Goal: Task Accomplishment & Management: Use online tool/utility

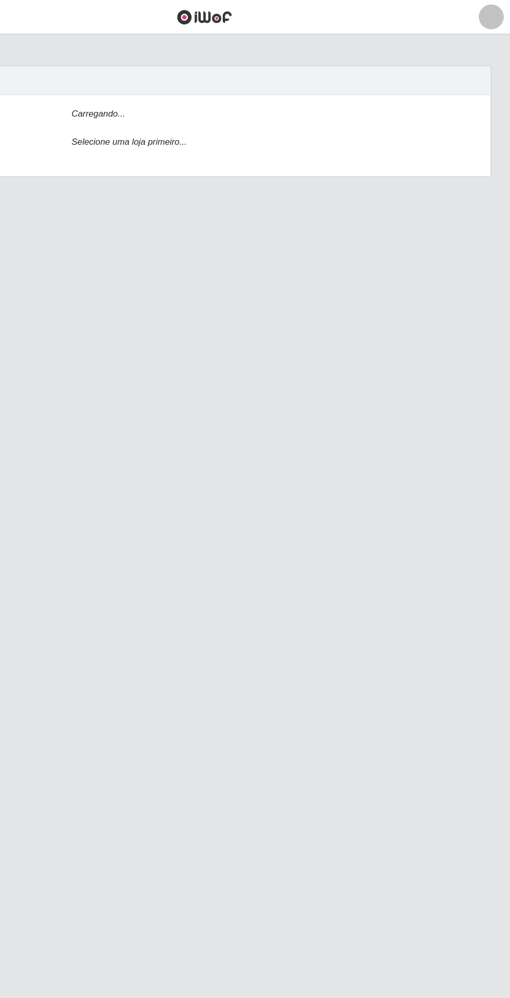
click at [329, 92] on div "Carregando..." at bounding box center [314, 97] width 354 height 15
click at [310, 92] on div "Carregando..." at bounding box center [314, 97] width 354 height 15
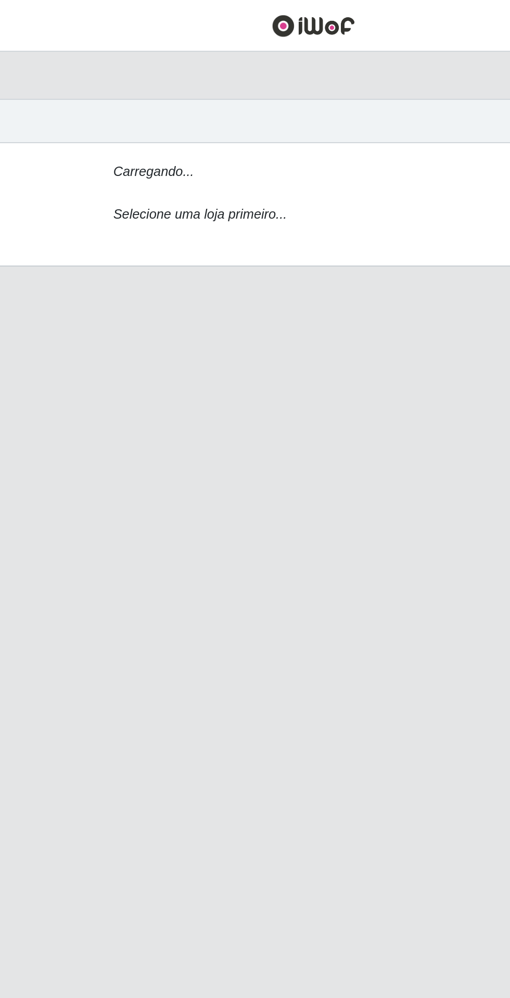
click at [165, 98] on icon "Carregando..." at bounding box center [167, 95] width 45 height 8
click at [153, 92] on icon "Carregando..." at bounding box center [167, 95] width 45 height 8
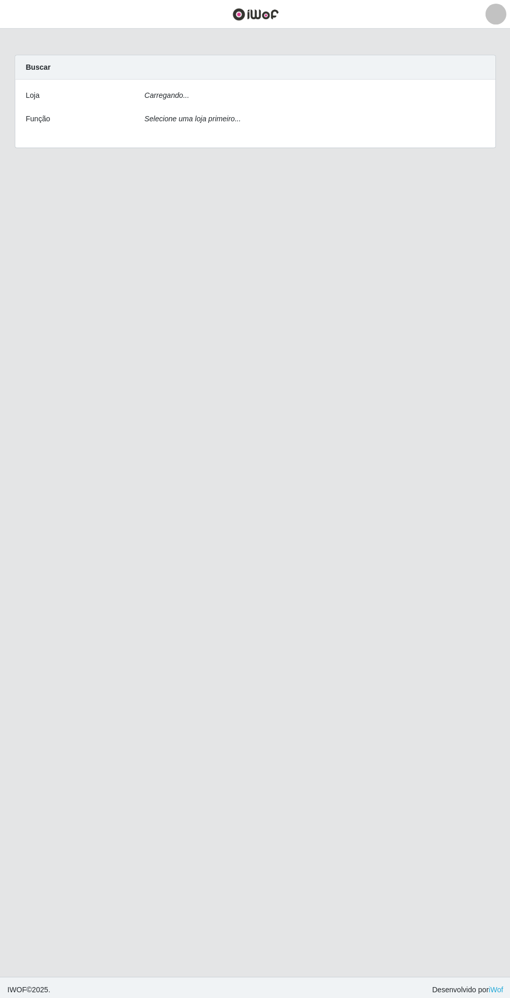
scroll to position [3, 0]
click at [159, 79] on div "[PERSON_NAME]... Função Selecione uma loja primeiro..." at bounding box center [255, 113] width 478 height 68
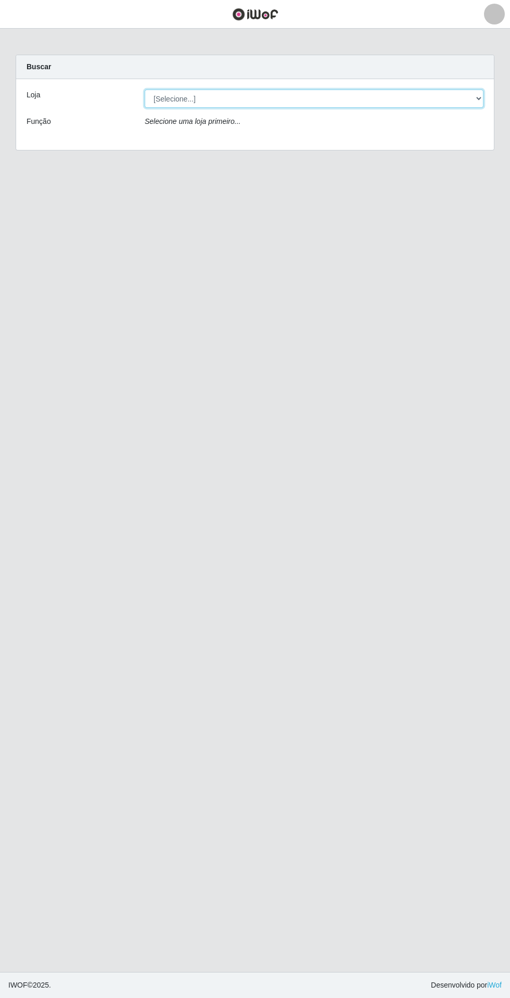
click at [162, 90] on select "[Selecione...] Extrabom - Loja 05 [GEOGRAPHIC_DATA]" at bounding box center [314, 99] width 339 height 18
select select "494"
click at [145, 90] on select "[Selecione...] Extrabom - Loja 05 [GEOGRAPHIC_DATA]" at bounding box center [314, 99] width 339 height 18
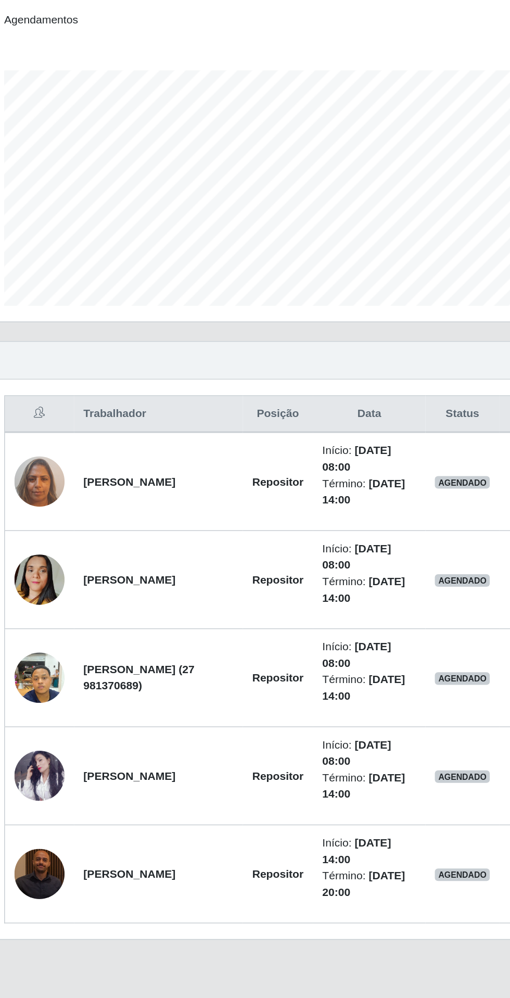
scroll to position [46, 0]
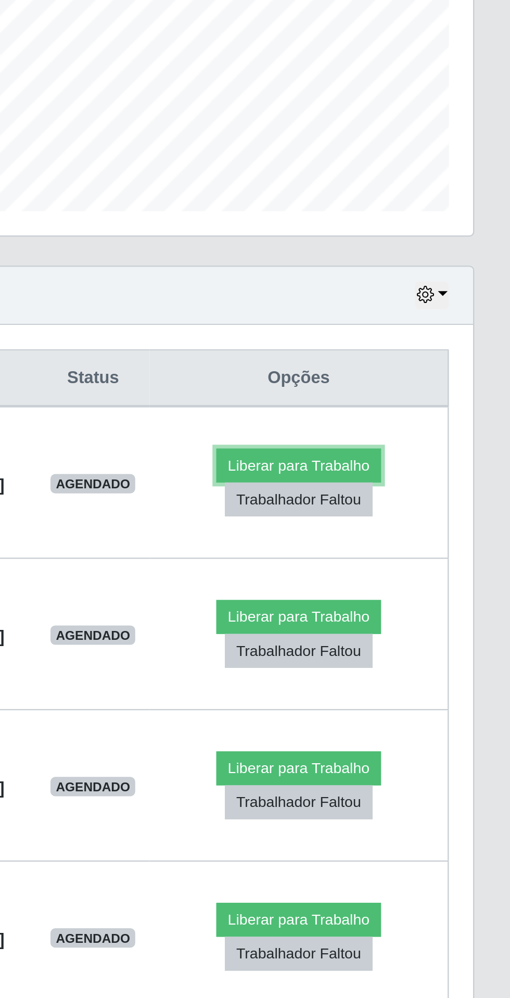
click at [433, 474] on button "Liberar para Trabalho" at bounding box center [419, 481] width 70 height 15
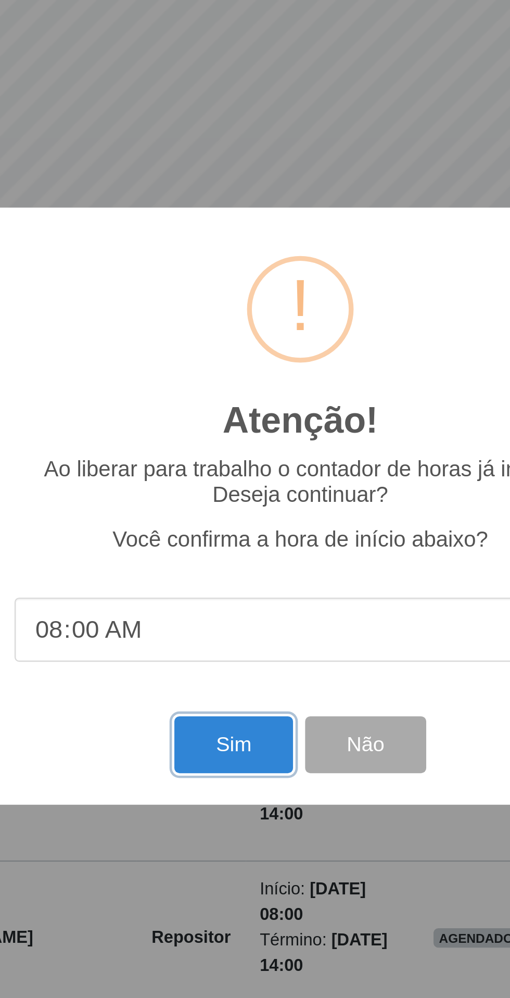
click at [216, 604] on button "Sim" at bounding box center [226, 601] width 50 height 24
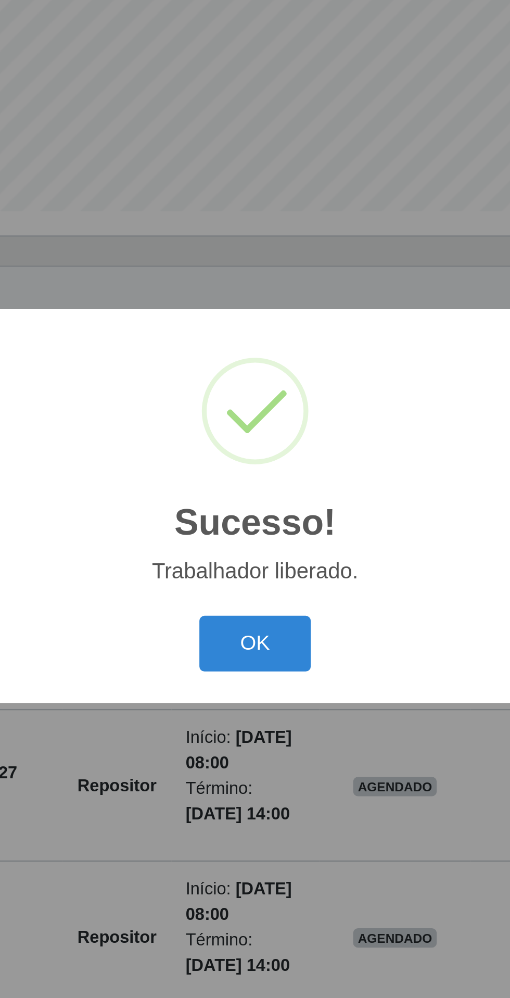
click at [256, 561] on button "OK" at bounding box center [255, 558] width 48 height 24
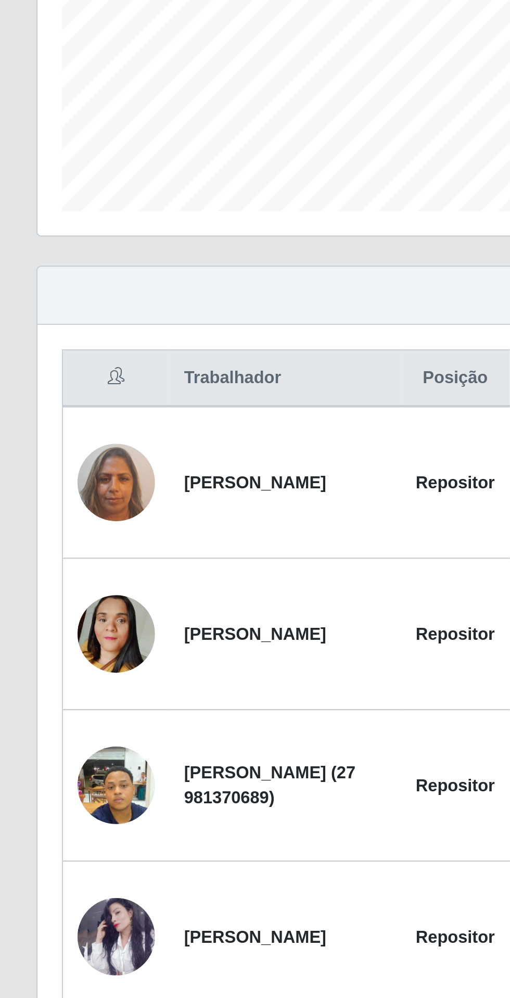
scroll to position [0, 0]
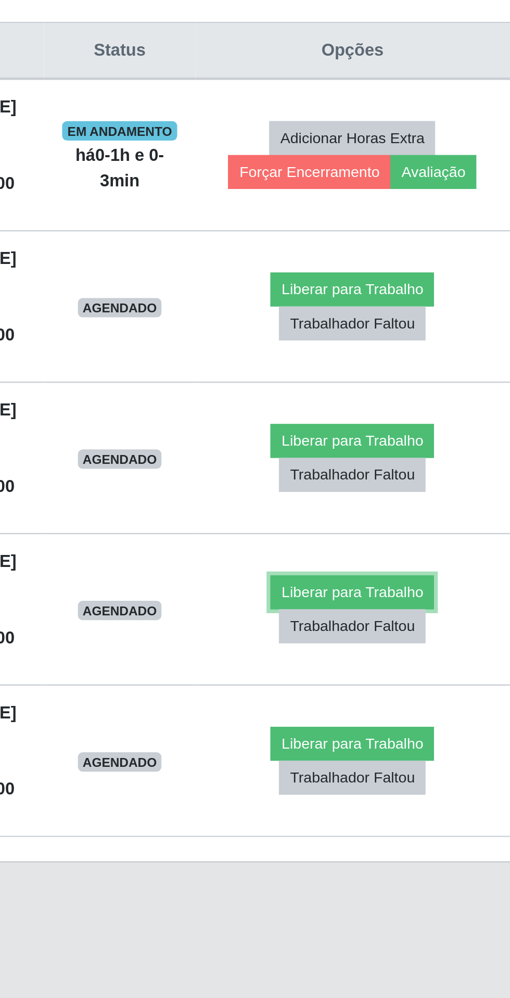
click at [429, 676] on button "Liberar para Trabalho" at bounding box center [415, 676] width 70 height 15
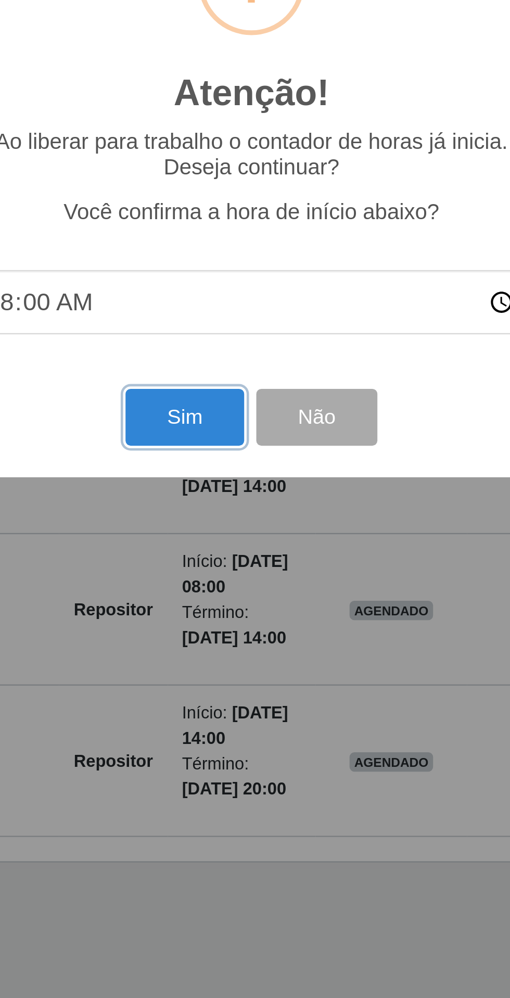
click at [227, 601] on button "Sim" at bounding box center [226, 601] width 50 height 24
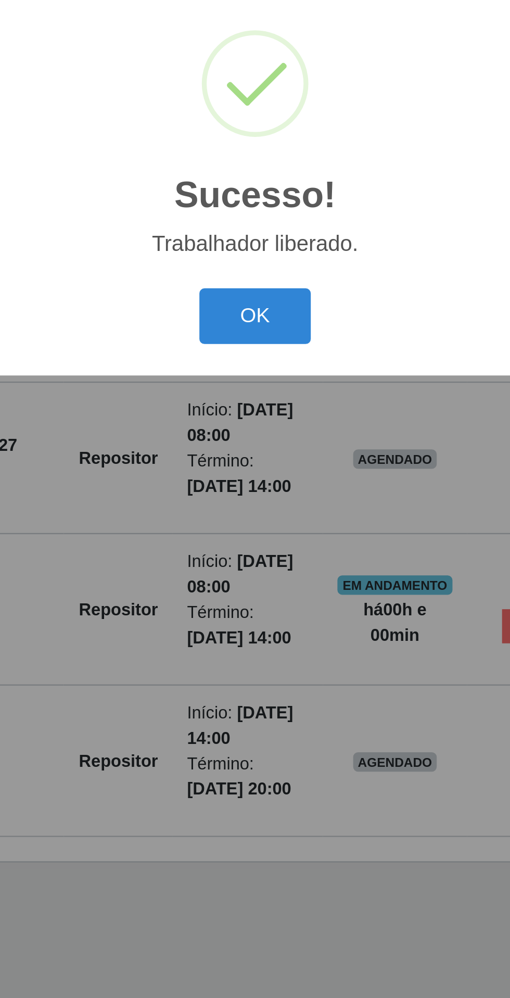
click at [253, 551] on button "OK" at bounding box center [255, 558] width 48 height 24
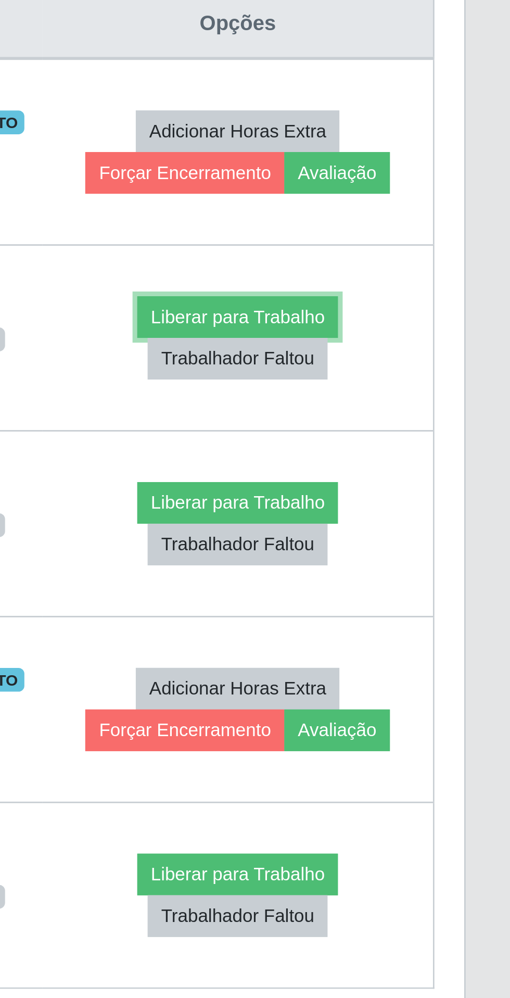
click at [433, 542] on button "Liberar para Trabalho" at bounding box center [414, 546] width 70 height 15
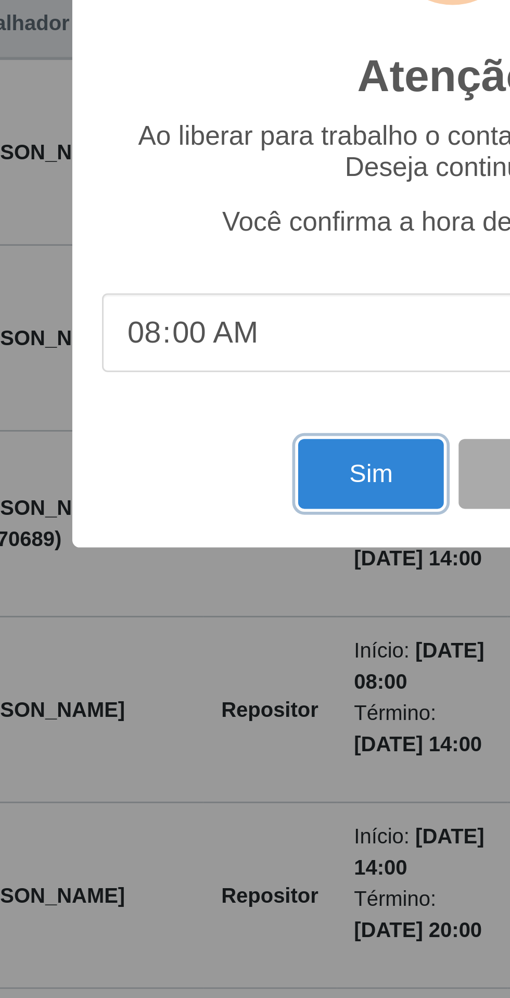
click at [222, 601] on button "Sim" at bounding box center [226, 601] width 50 height 24
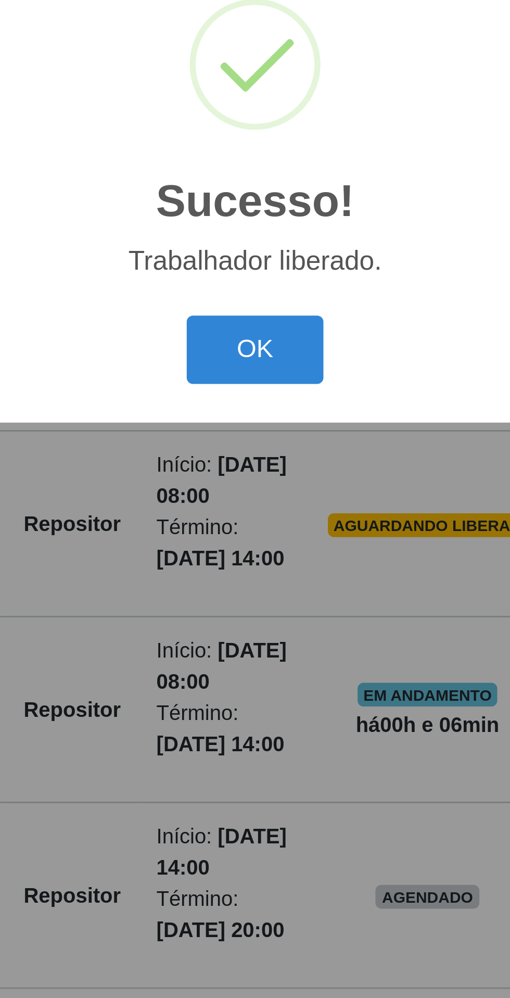
click at [249, 556] on button "OK" at bounding box center [255, 558] width 48 height 24
